Goal: Information Seeking & Learning: Check status

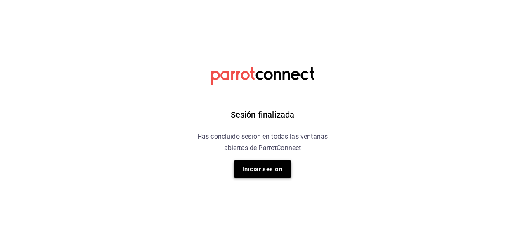
click at [256, 166] on button "Iniciar sesión" at bounding box center [263, 169] width 58 height 17
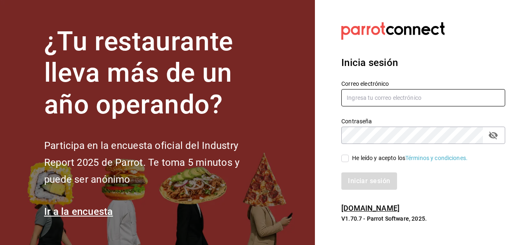
click at [366, 96] on input "text" at bounding box center [423, 97] width 164 height 17
type input "[EMAIL_ADDRESS][DOMAIN_NAME]"
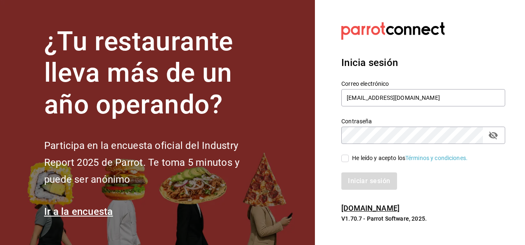
click at [345, 157] on input "He leído y acepto los Términos y condiciones." at bounding box center [344, 158] width 7 height 7
checkbox input "true"
click at [358, 180] on button "Iniciar sesión" at bounding box center [369, 181] width 56 height 17
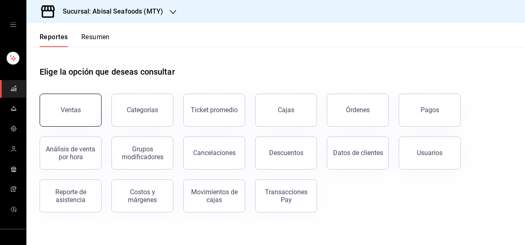
click at [79, 114] on button "Ventas" at bounding box center [71, 110] width 62 height 33
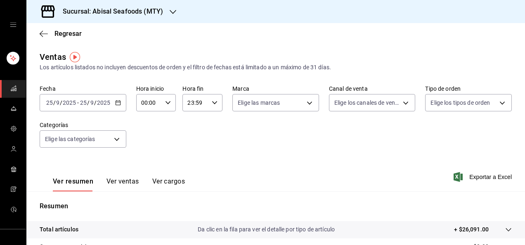
click at [119, 104] on \(Stroke\) "button" at bounding box center [118, 103] width 5 height 5
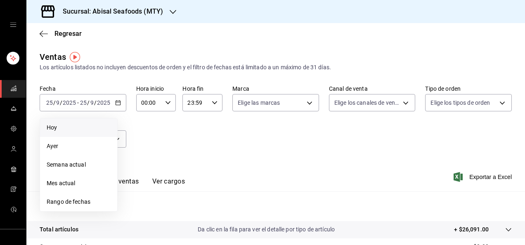
click at [56, 130] on span "Hoy" at bounding box center [79, 127] width 64 height 9
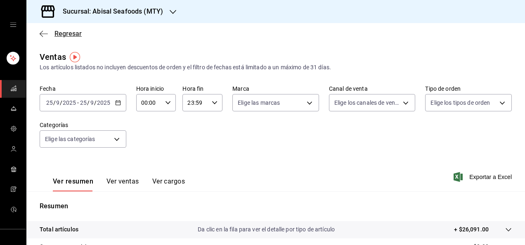
click at [60, 35] on span "Regresar" at bounding box center [67, 34] width 27 height 8
